Goal: Transaction & Acquisition: Purchase product/service

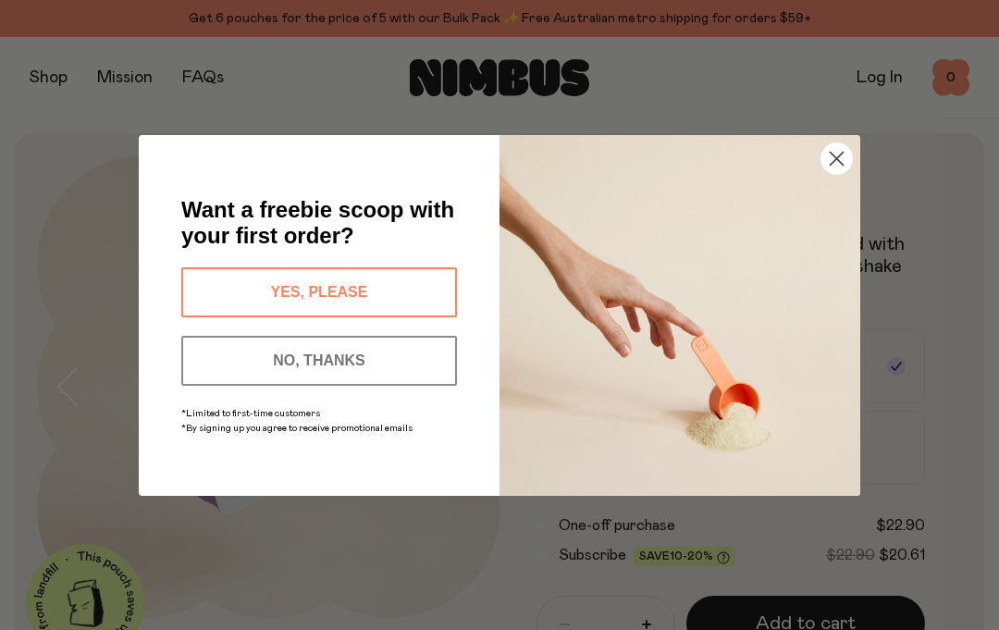
click at [839, 160] on icon "Close dialog" at bounding box center [836, 158] width 13 height 13
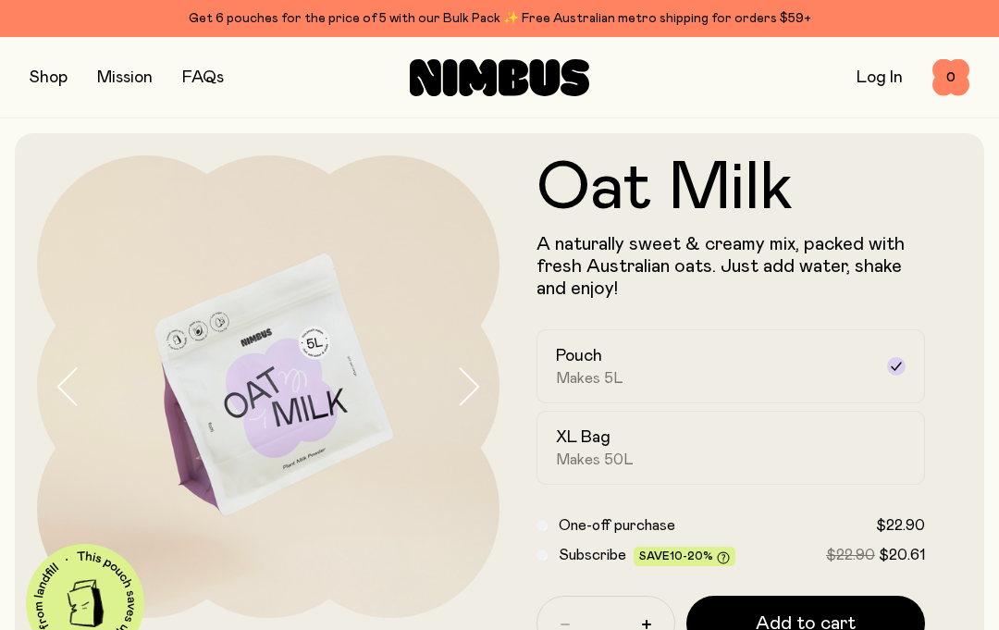
click at [41, 75] on button "button" at bounding box center [49, 78] width 38 height 26
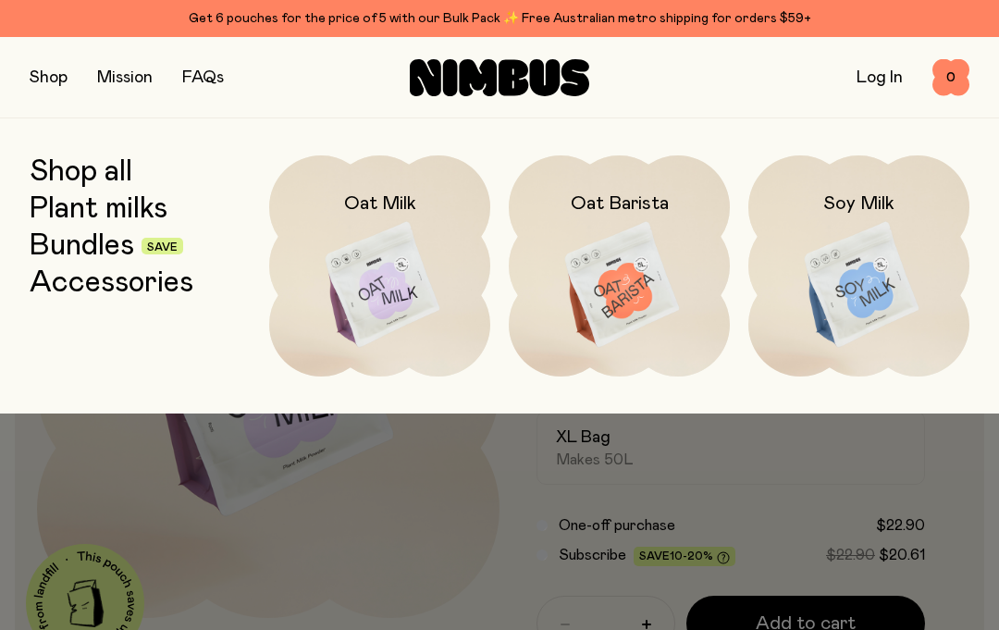
click at [385, 207] on h2 "Oat Milk" at bounding box center [380, 203] width 72 height 22
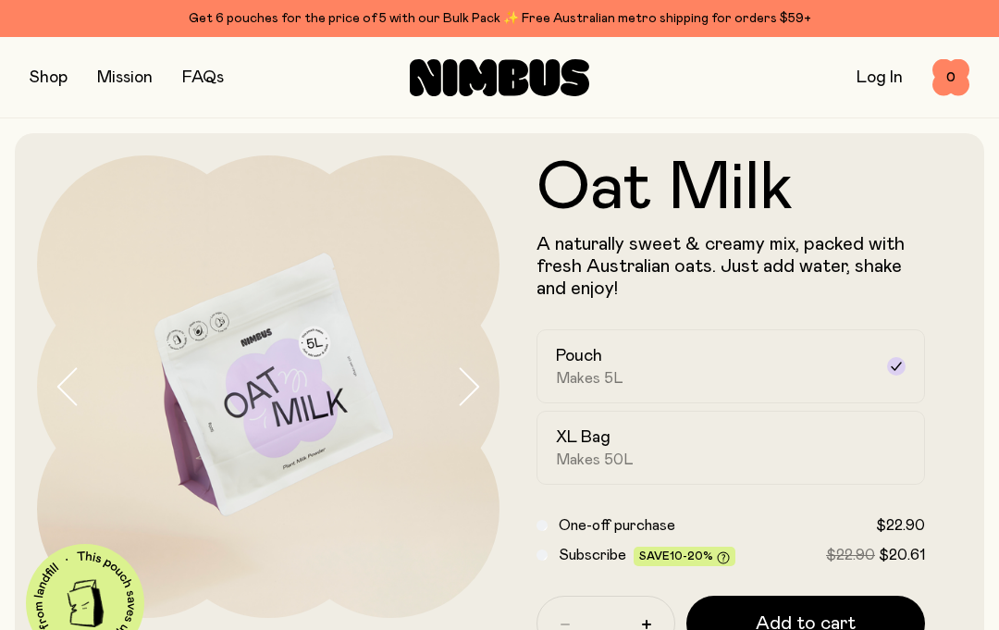
click at [50, 88] on button "button" at bounding box center [49, 78] width 38 height 26
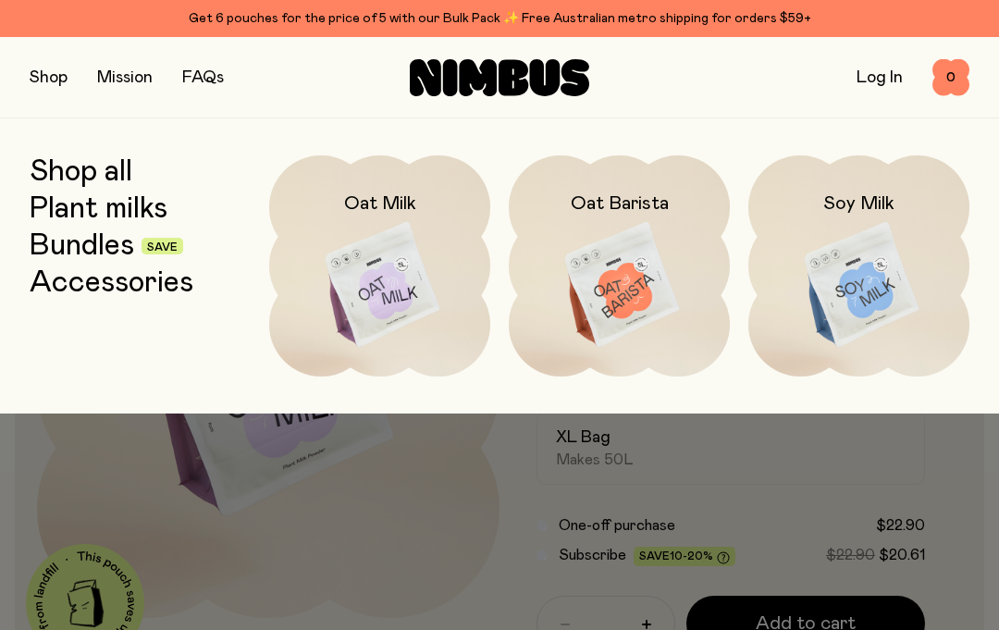
click at [612, 273] on img at bounding box center [619, 285] width 221 height 260
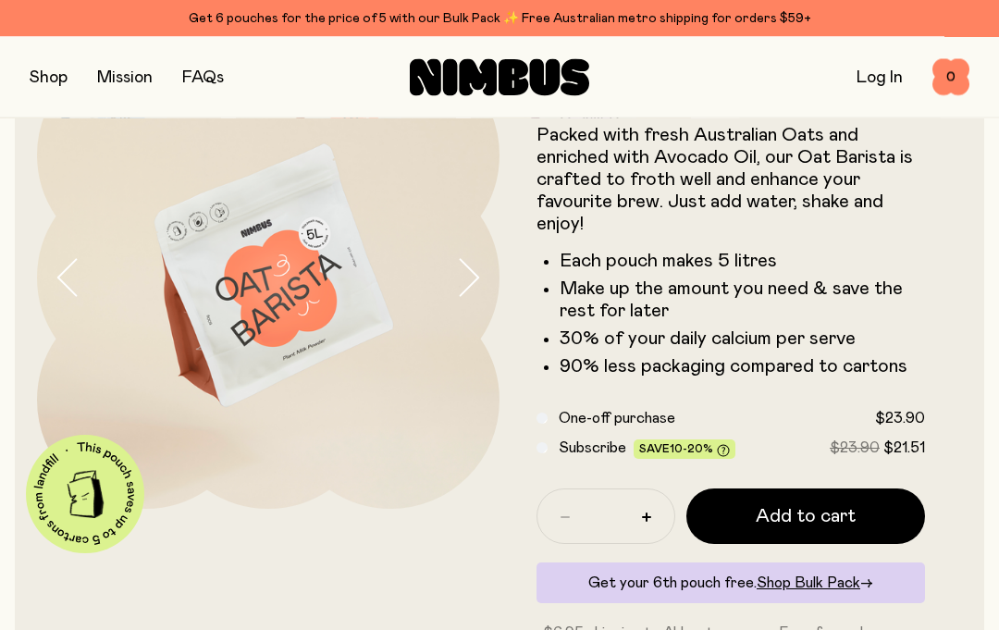
scroll to position [109, 0]
click at [53, 89] on button "button" at bounding box center [49, 78] width 38 height 26
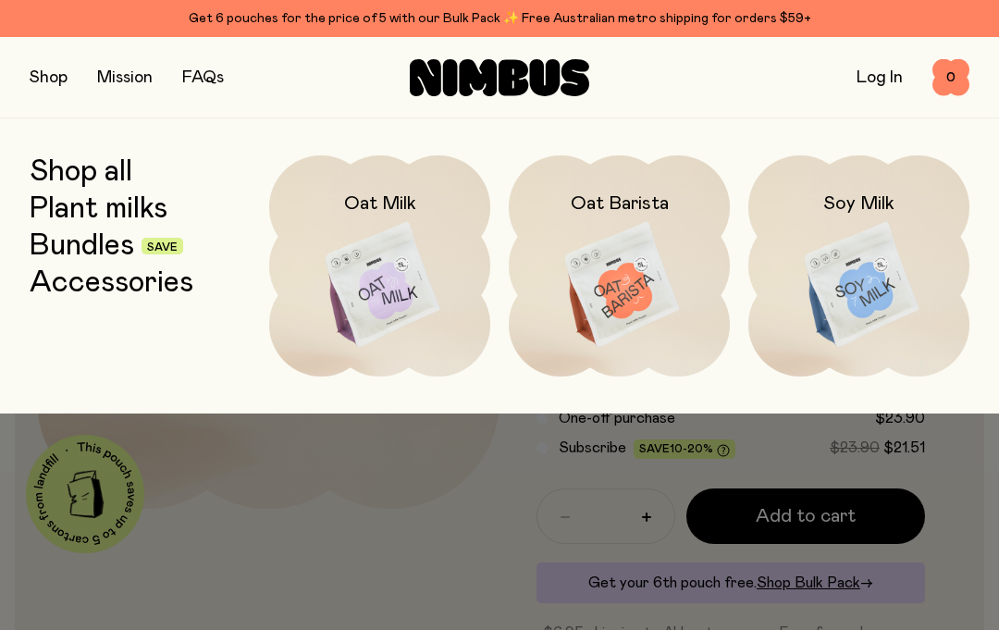
click at [120, 170] on link "Shop all" at bounding box center [81, 171] width 103 height 33
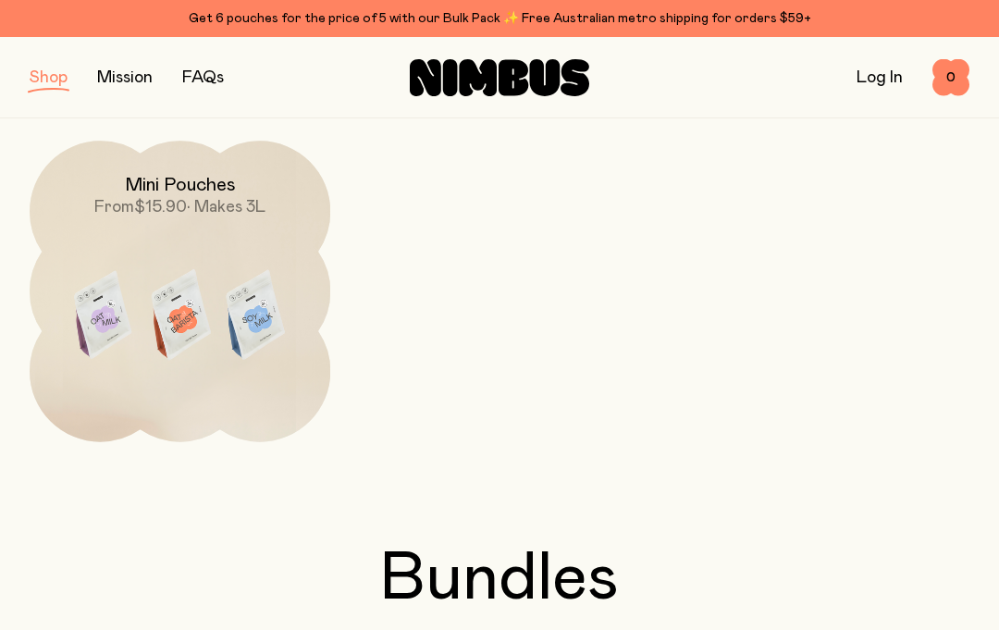
scroll to position [593, 0]
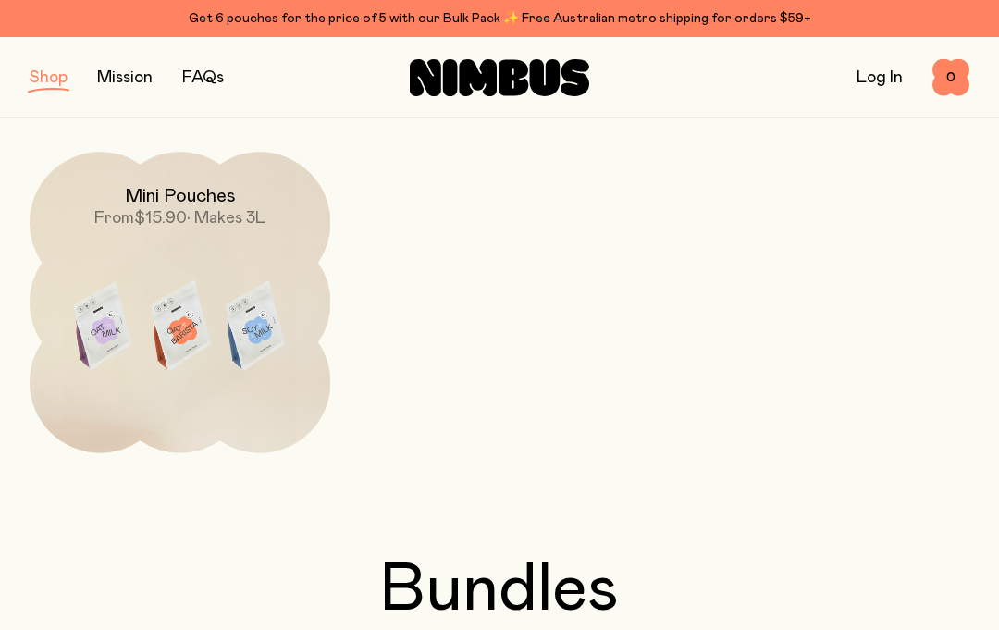
click at [214, 331] on img at bounding box center [180, 328] width 300 height 353
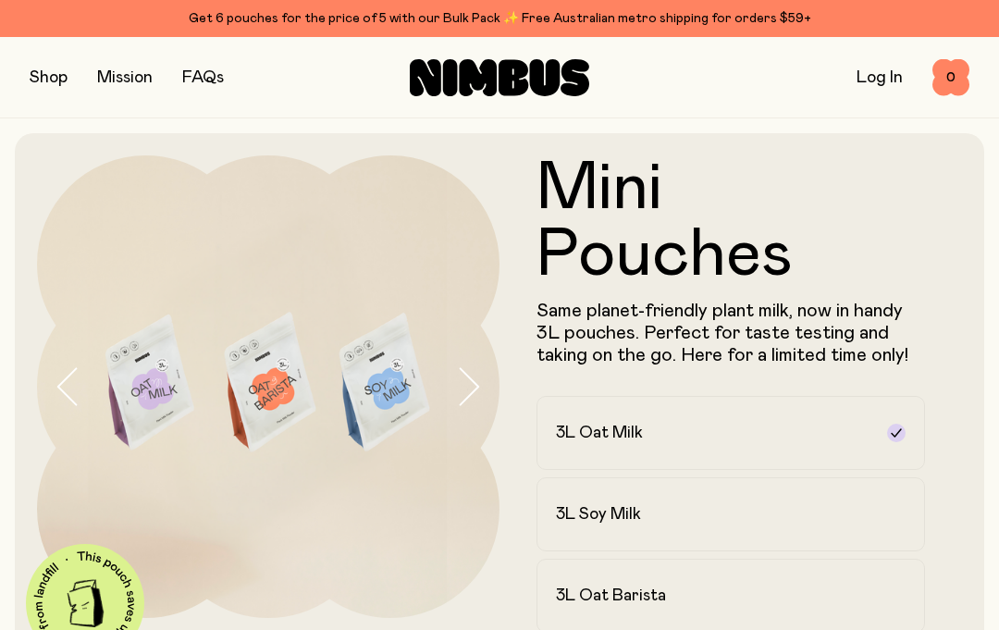
click at [60, 71] on button "button" at bounding box center [49, 78] width 38 height 26
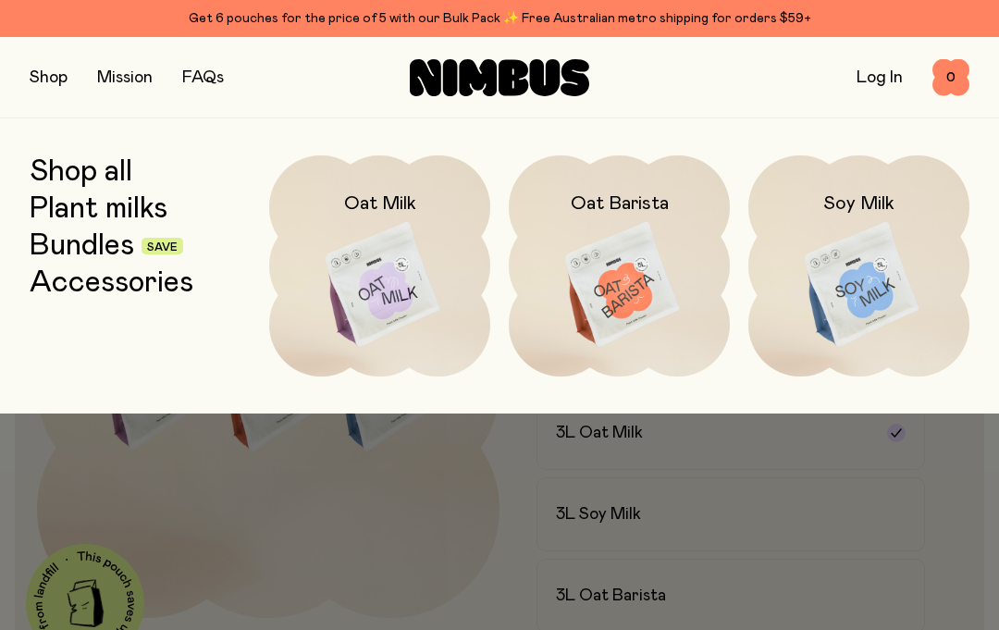
click at [169, 285] on link "Accessories" at bounding box center [112, 282] width 164 height 33
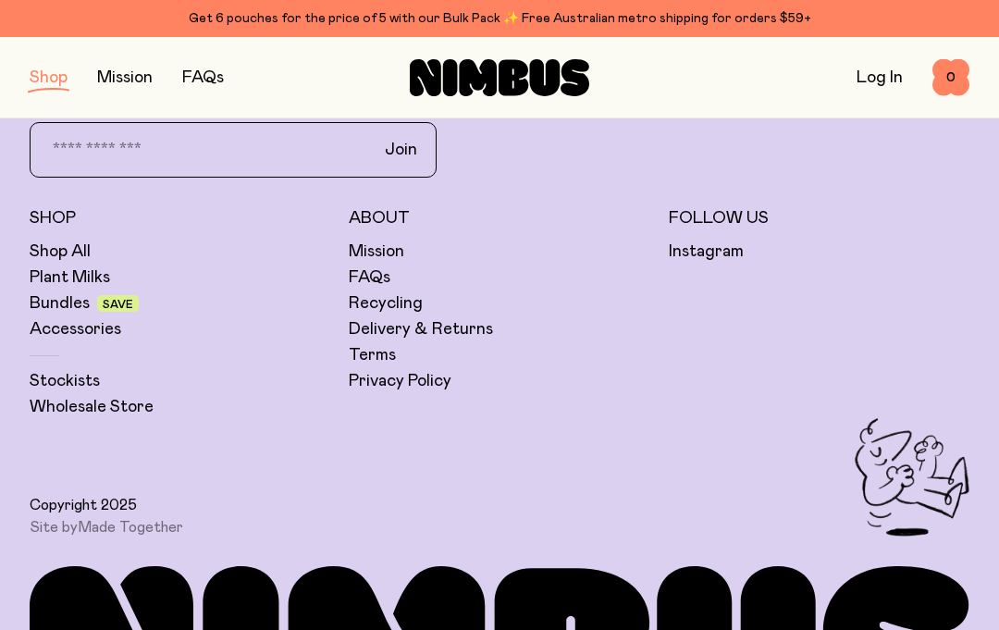
scroll to position [828, 0]
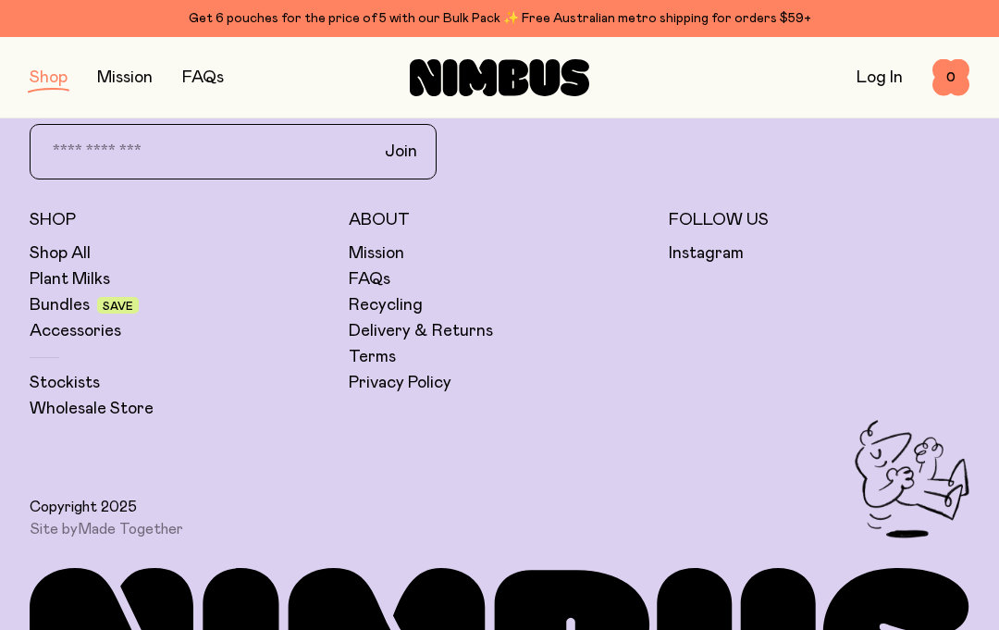
click at [73, 298] on link "Bundles" at bounding box center [60, 305] width 60 height 22
